Goal: Task Accomplishment & Management: Use online tool/utility

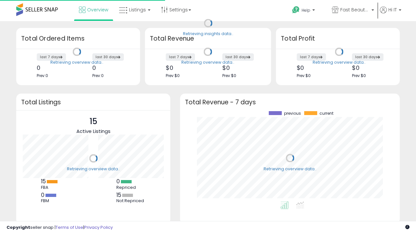
scroll to position [90, 207]
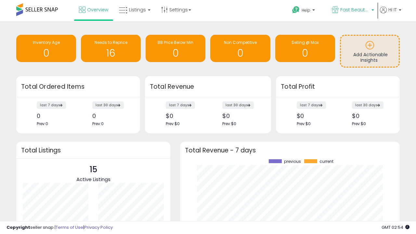
click at [352, 10] on span "Fast Beauty ([GEOGRAPHIC_DATA])" at bounding box center [354, 10] width 29 height 7
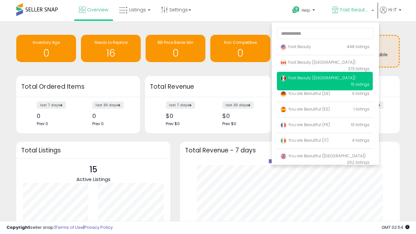
click at [325, 141] on span "You are Beautiful (IT)" at bounding box center [304, 140] width 48 height 6
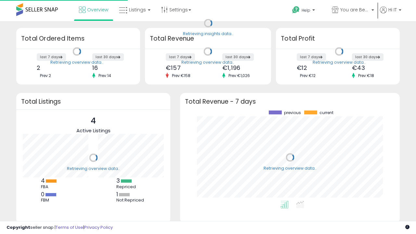
scroll to position [90, 207]
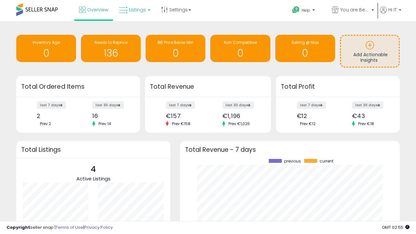
click at [134, 10] on span "Listings" at bounding box center [137, 10] width 17 height 7
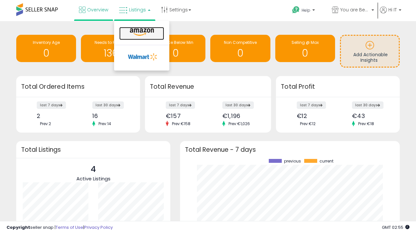
click at [141, 32] on icon at bounding box center [142, 32] width 28 height 8
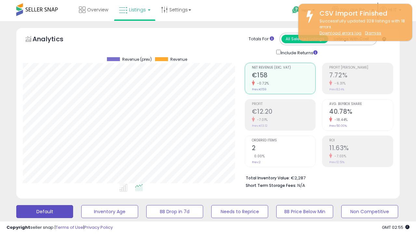
scroll to position [133, 222]
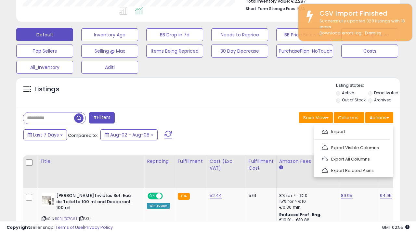
click at [325, 130] on span at bounding box center [325, 131] width 6 height 5
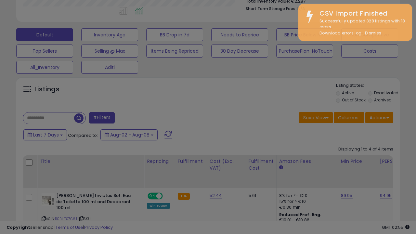
type input "**********"
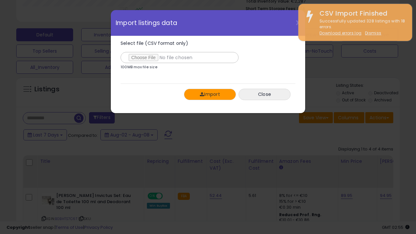
click at [210, 94] on button "Import" at bounding box center [210, 94] width 52 height 11
